Goal: Information Seeking & Learning: Learn about a topic

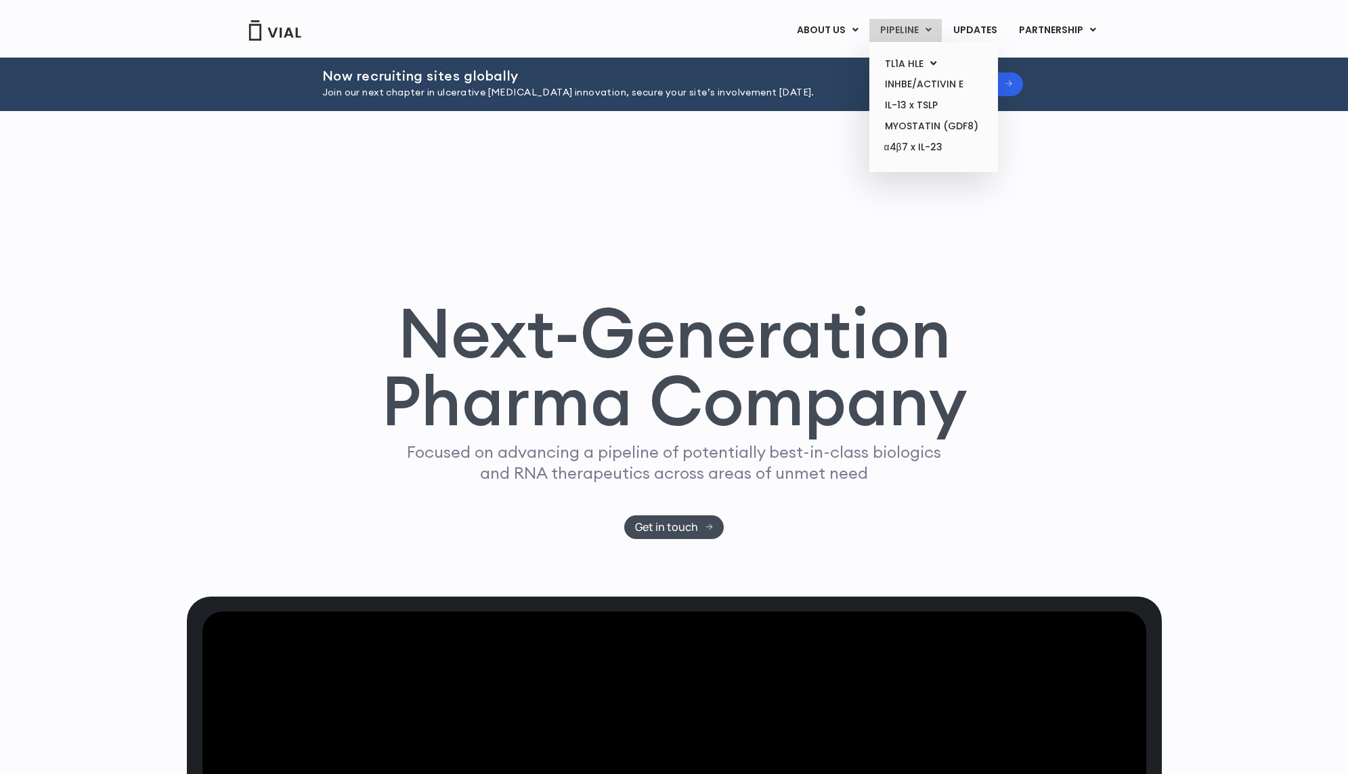
click at [889, 24] on link "PIPELINE" at bounding box center [905, 30] width 72 height 23
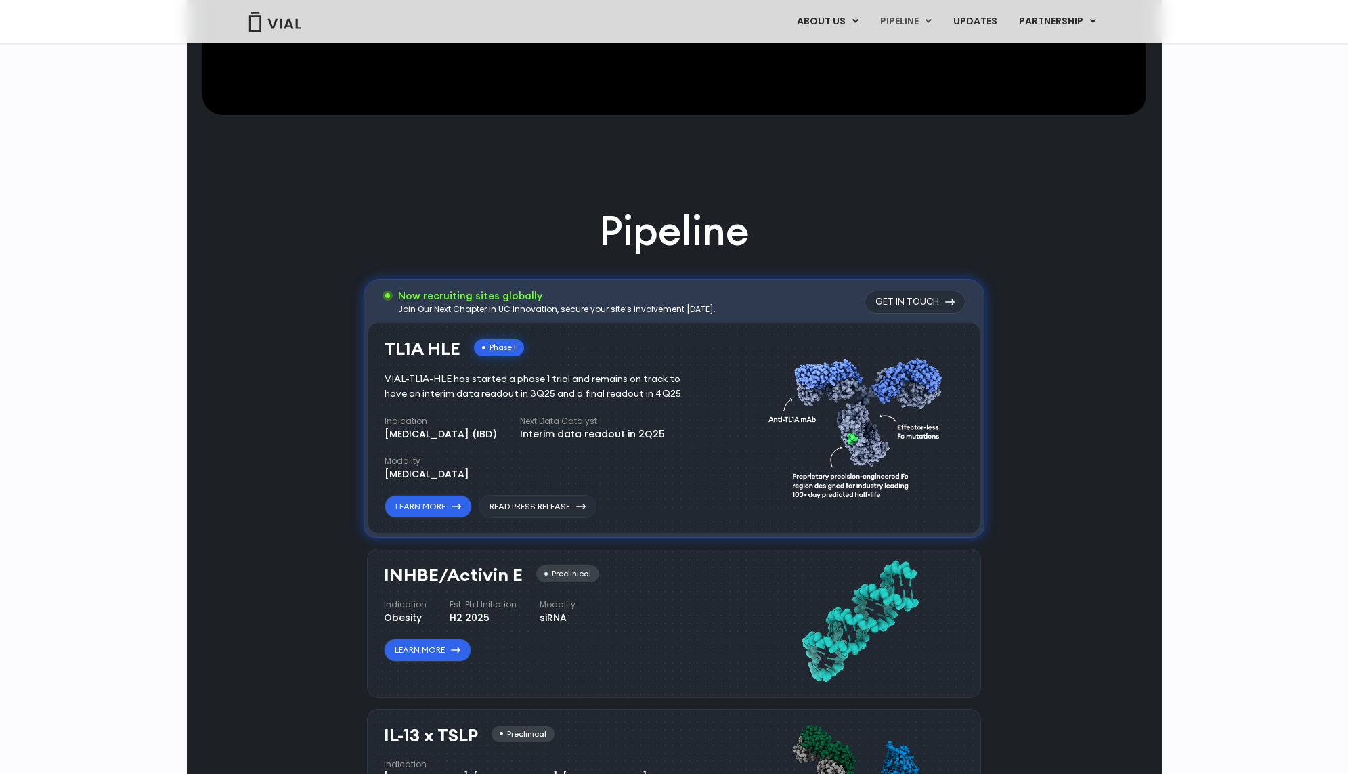
scroll to position [817, 0]
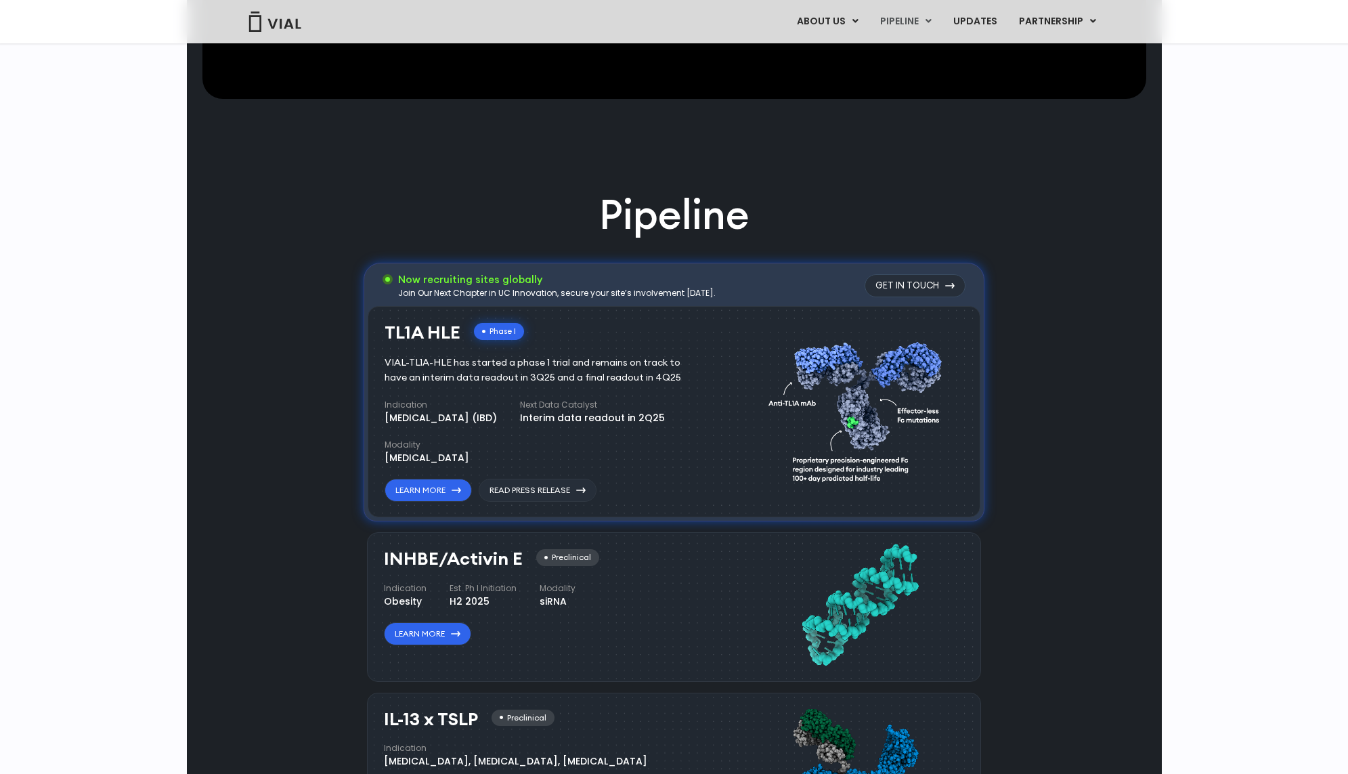
click at [763, 624] on div "INHBE/Activin E Preclinical Indication Obesity Est. Ph I Initiation H2 2025 Mod…" at bounding box center [667, 603] width 567 height 123
click at [572, 564] on div "Preclinical" at bounding box center [567, 557] width 63 height 17
click at [448, 632] on link "Learn More" at bounding box center [427, 633] width 87 height 23
